Goal: Task Accomplishment & Management: Manage account settings

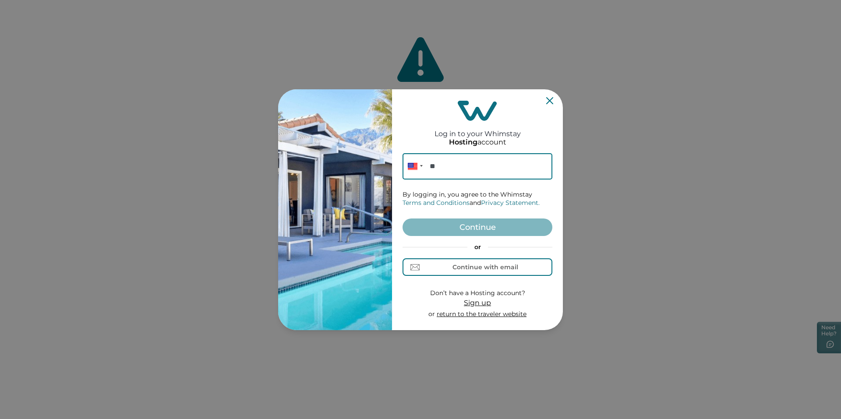
click at [550, 103] on icon "Close" at bounding box center [549, 100] width 7 height 7
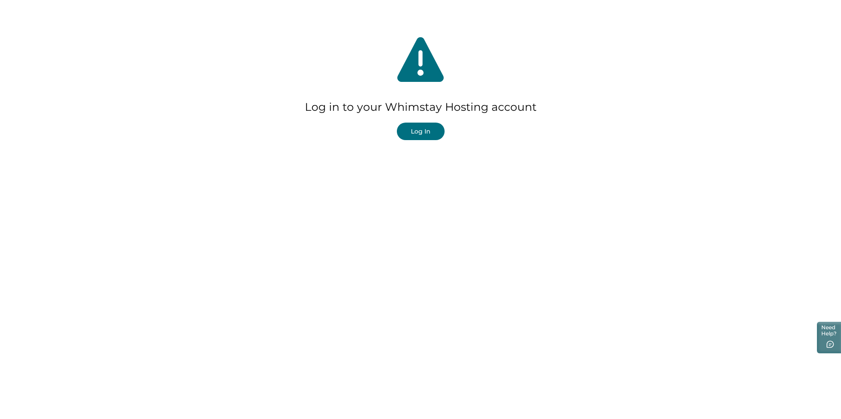
click at [427, 134] on button "Log In" at bounding box center [421, 132] width 48 height 18
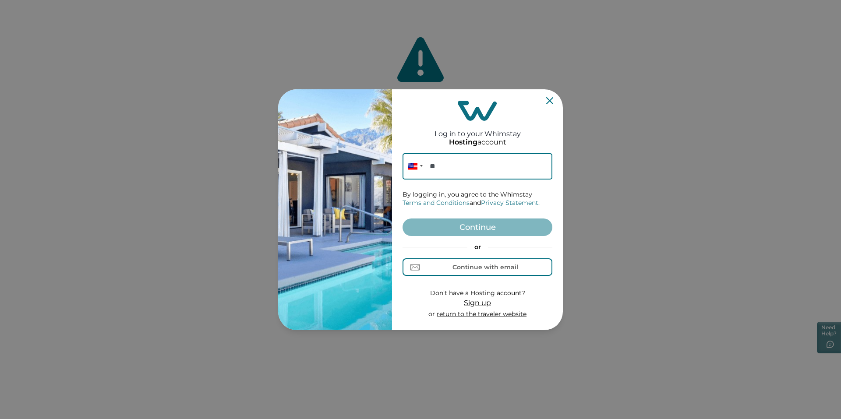
click at [548, 103] on icon "Close" at bounding box center [549, 100] width 7 height 7
click at [522, 164] on input "**" at bounding box center [478, 166] width 150 height 26
click at [494, 268] on div "Continue with email" at bounding box center [485, 267] width 66 height 7
click at [465, 168] on input at bounding box center [478, 166] width 150 height 26
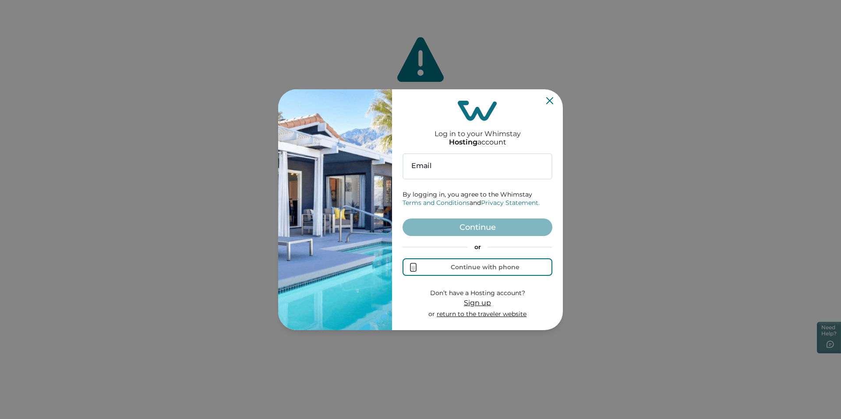
click at [551, 99] on icon "Close" at bounding box center [549, 100] width 7 height 7
